Goal: Information Seeking & Learning: Find specific fact

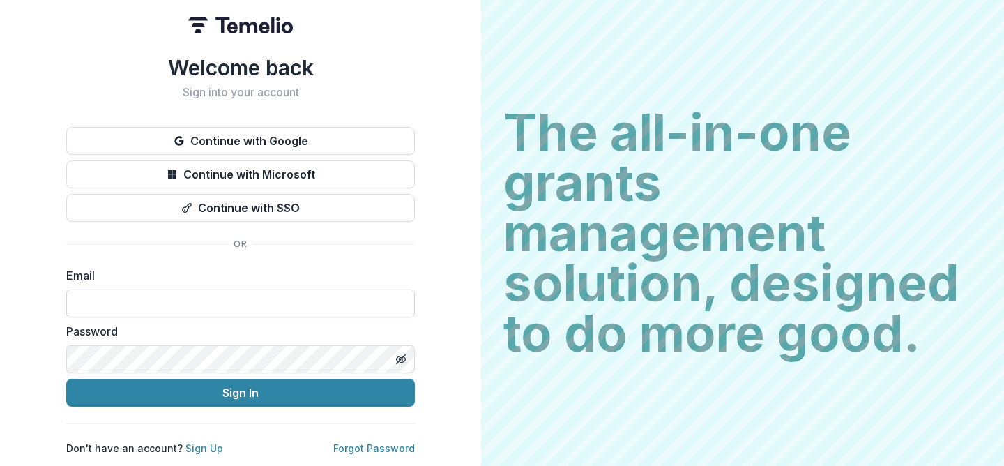
click at [181, 307] on input at bounding box center [240, 303] width 349 height 28
type input "**********"
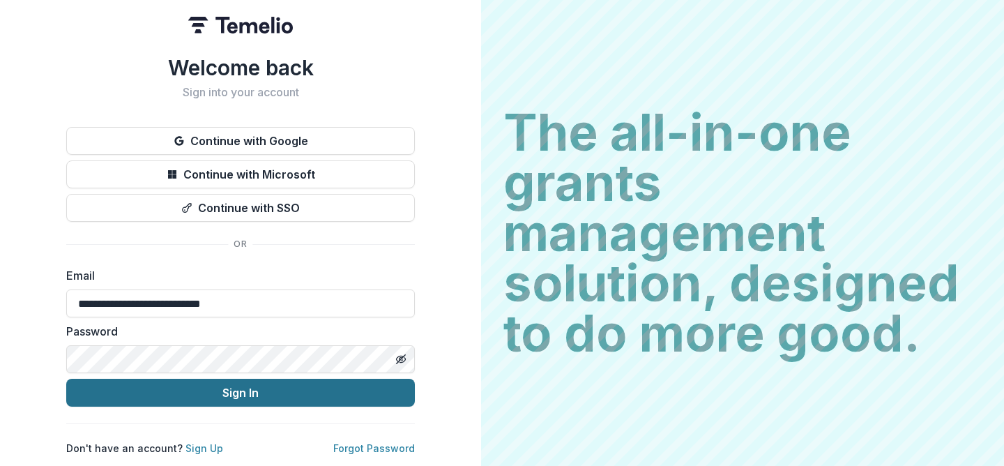
click at [254, 390] on button "Sign In" at bounding box center [240, 393] width 349 height 28
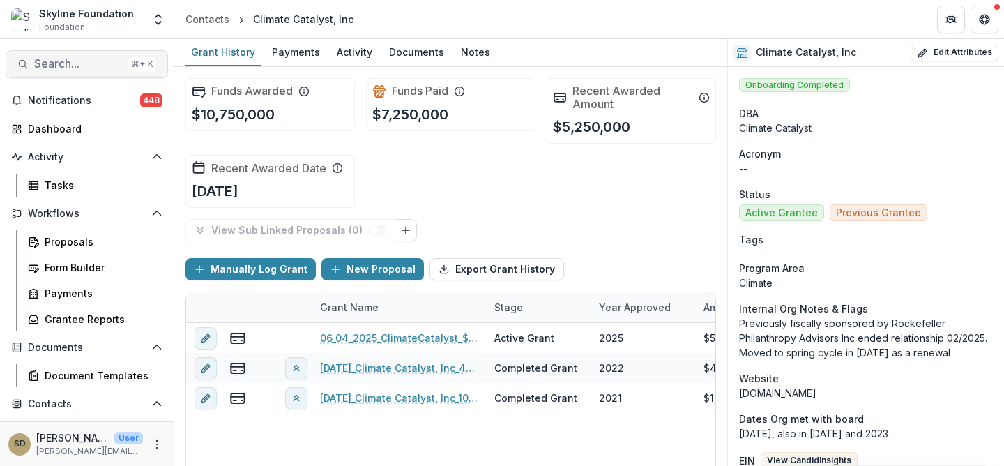
click at [48, 66] on span "Search..." at bounding box center [78, 63] width 89 height 13
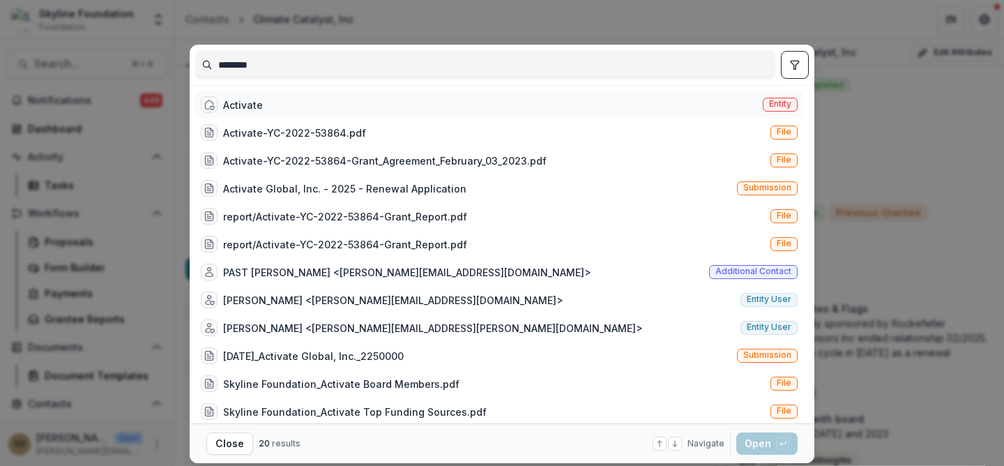
type input "********"
click at [262, 107] on div "Activate Entity" at bounding box center [499, 105] width 608 height 28
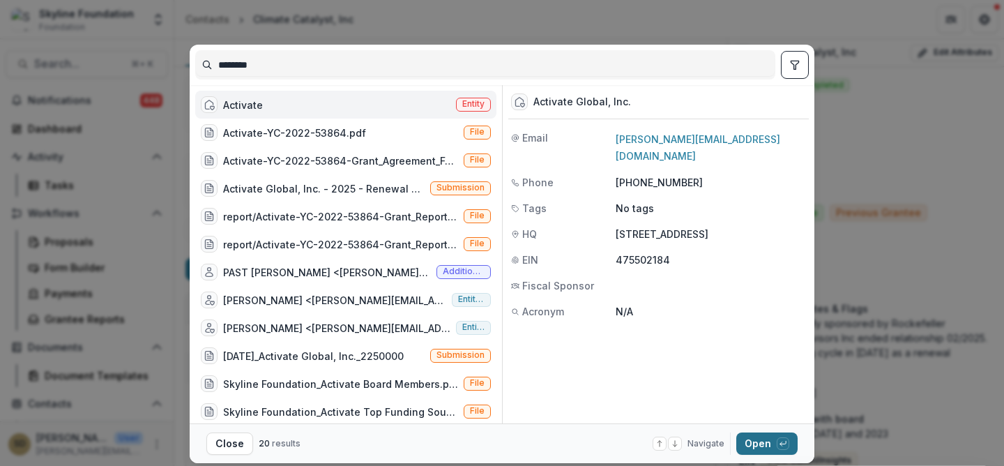
click at [762, 445] on button "Open with enter key" at bounding box center [767, 443] width 61 height 22
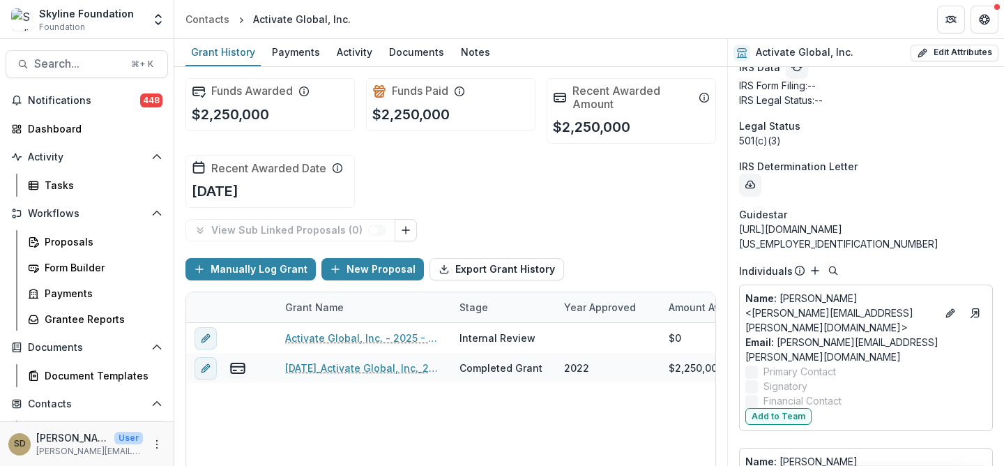
scroll to position [1099, 0]
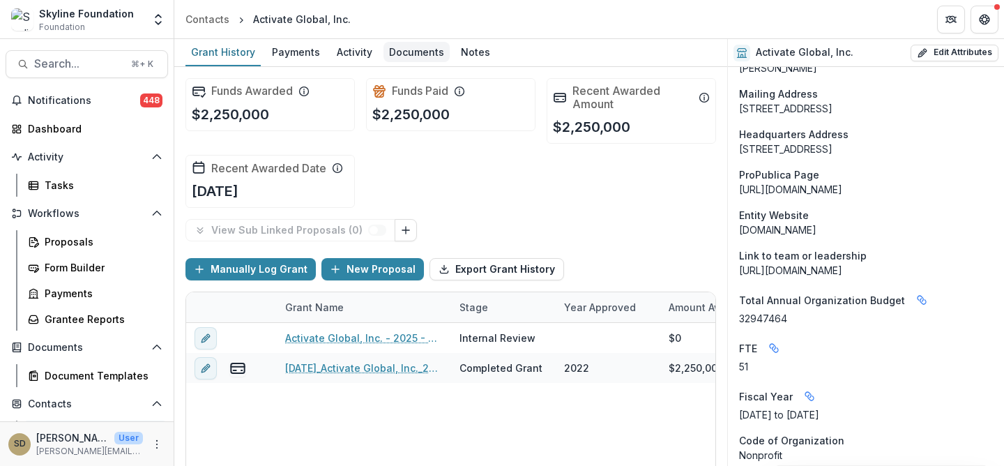
click at [389, 56] on div "Documents" at bounding box center [417, 52] width 66 height 20
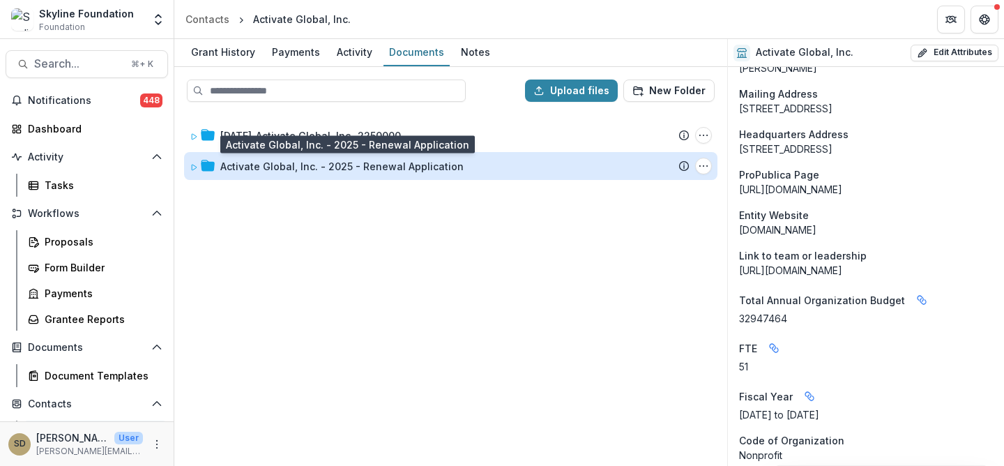
click at [347, 162] on div "Activate Global, Inc. - 2025 - Renewal Application" at bounding box center [341, 166] width 243 height 15
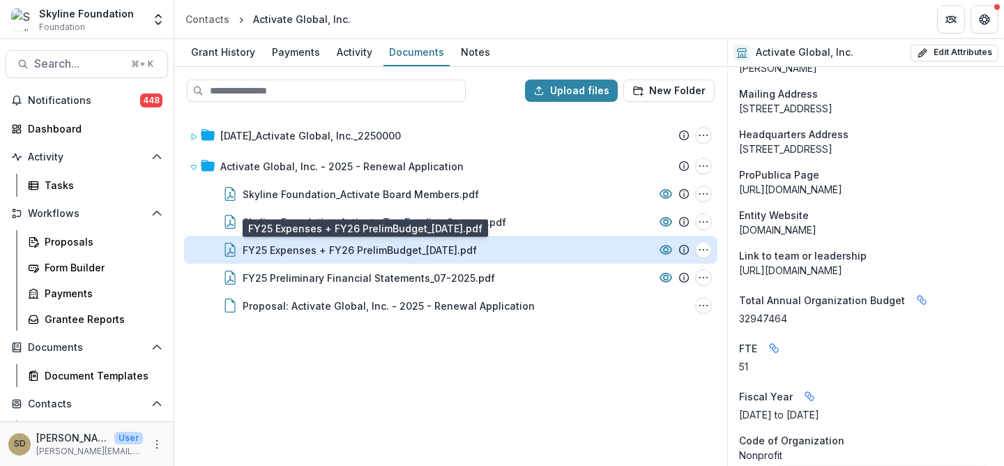
click at [373, 249] on div "FY25 Expenses + FY26 PrelimBudget_[DATE].pdf" at bounding box center [360, 250] width 234 height 15
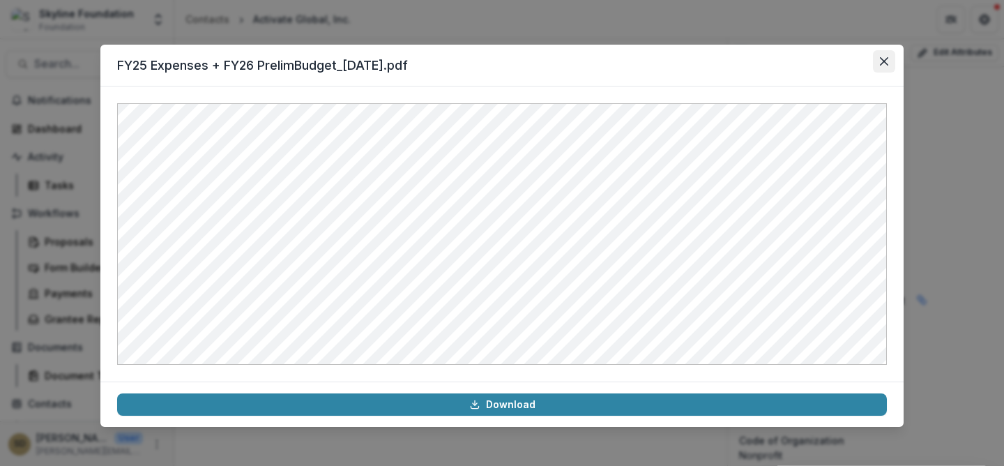
click at [884, 61] on icon "Close" at bounding box center [884, 61] width 8 height 8
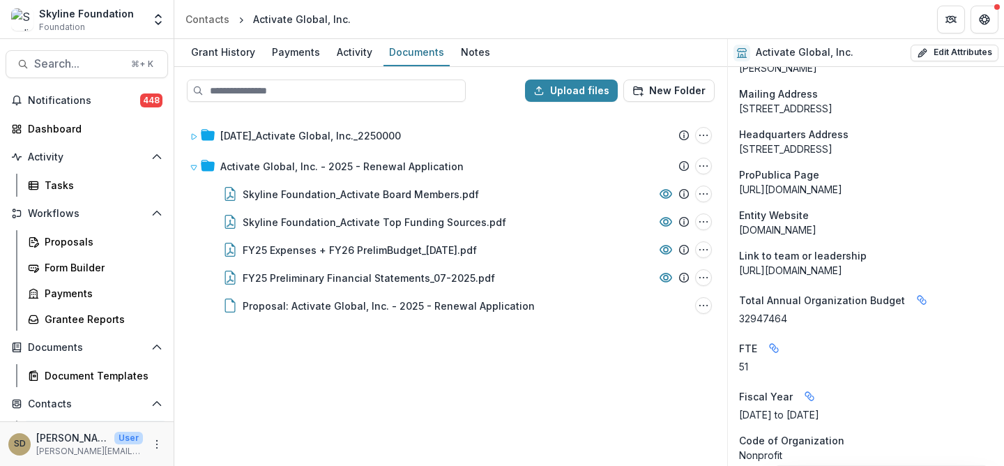
click at [477, 368] on div "[DATE]_Activate Global, Inc._2250000 Submission Temelio Proposal Attached propo…" at bounding box center [451, 289] width 550 height 352
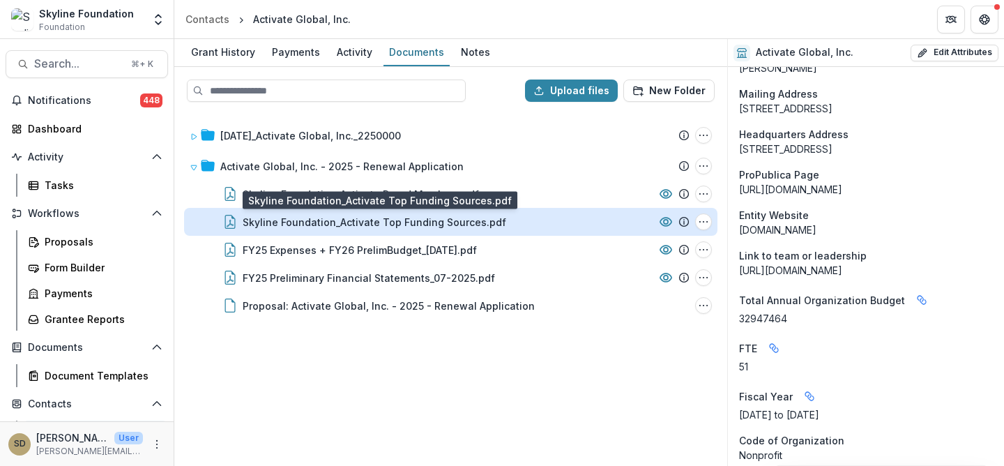
click at [474, 223] on div "Skyline Foundation_Activate Top Funding Sources.pdf" at bounding box center [375, 222] width 264 height 15
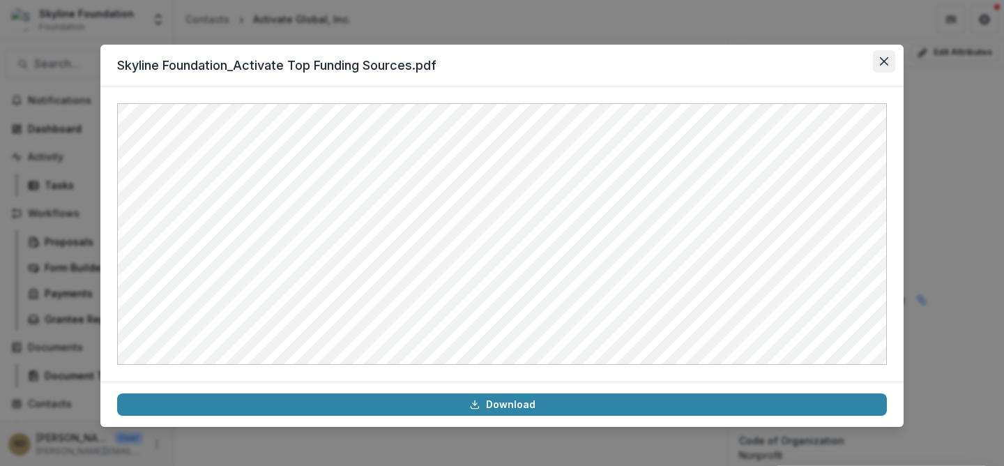
click at [882, 62] on icon "Close" at bounding box center [884, 61] width 8 height 8
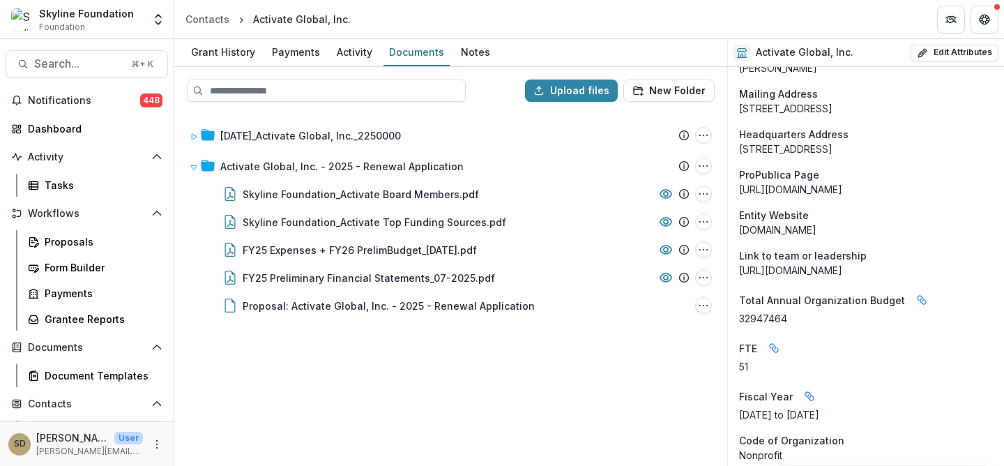
click at [545, 377] on div "[DATE]_Activate Global, Inc._2250000 Submission Temelio Proposal Attached propo…" at bounding box center [451, 289] width 550 height 352
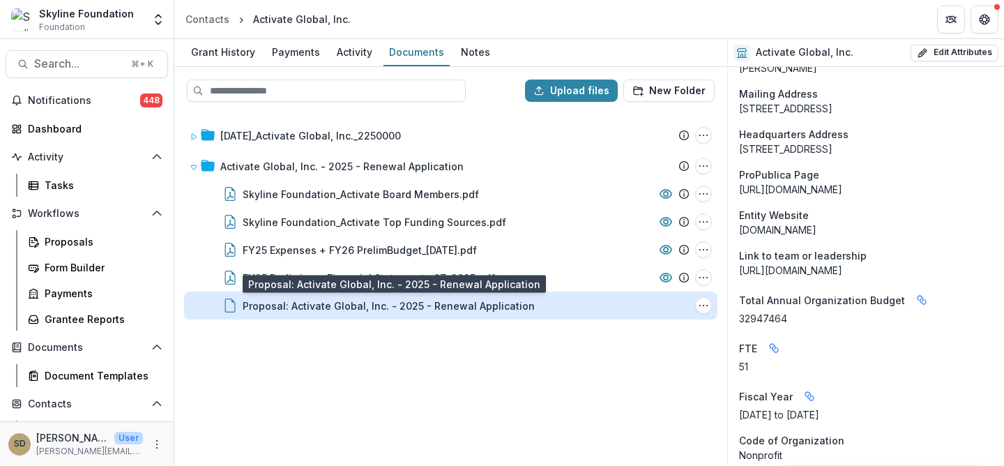
click at [465, 305] on div "Proposal: Activate Global, Inc. - 2025 - Renewal Application" at bounding box center [389, 306] width 292 height 15
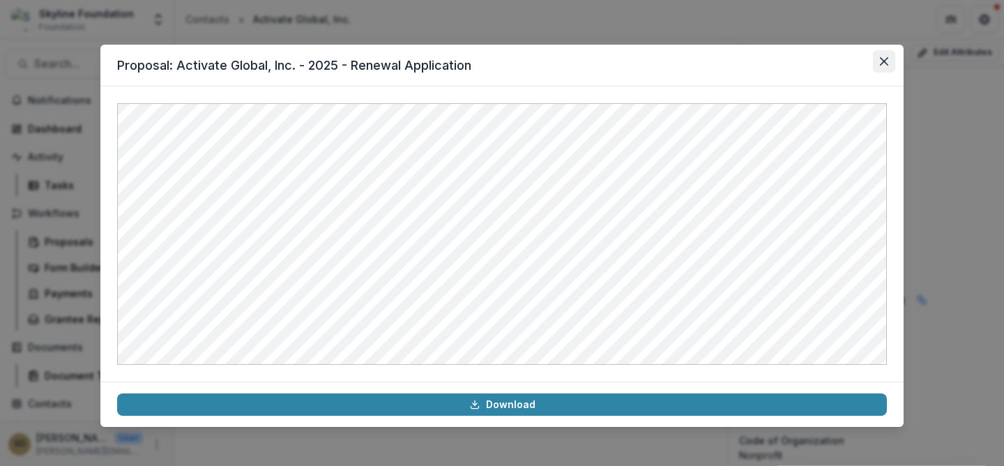
click at [888, 61] on icon "Close" at bounding box center [884, 61] width 8 height 8
